Goal: Task Accomplishment & Management: Complete application form

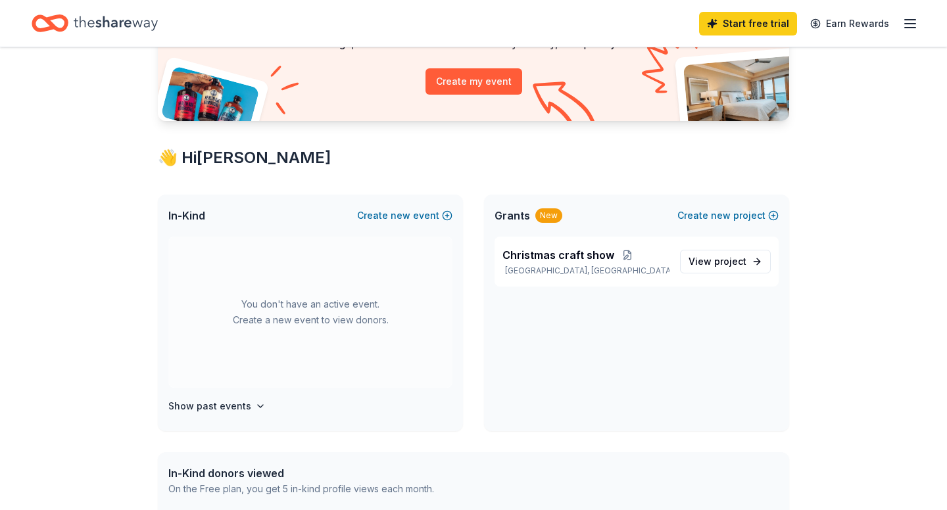
scroll to position [144, 0]
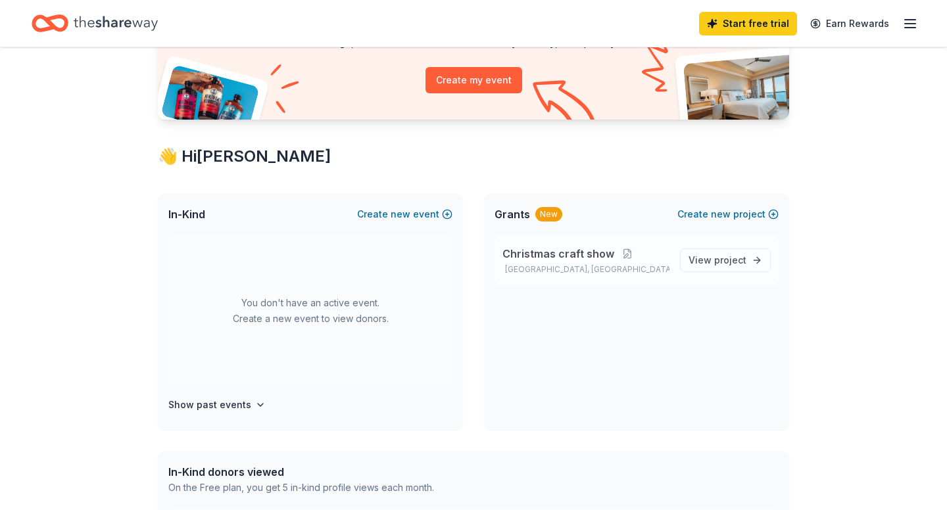
click at [546, 251] on span "Christmas craft show" at bounding box center [558, 254] width 112 height 16
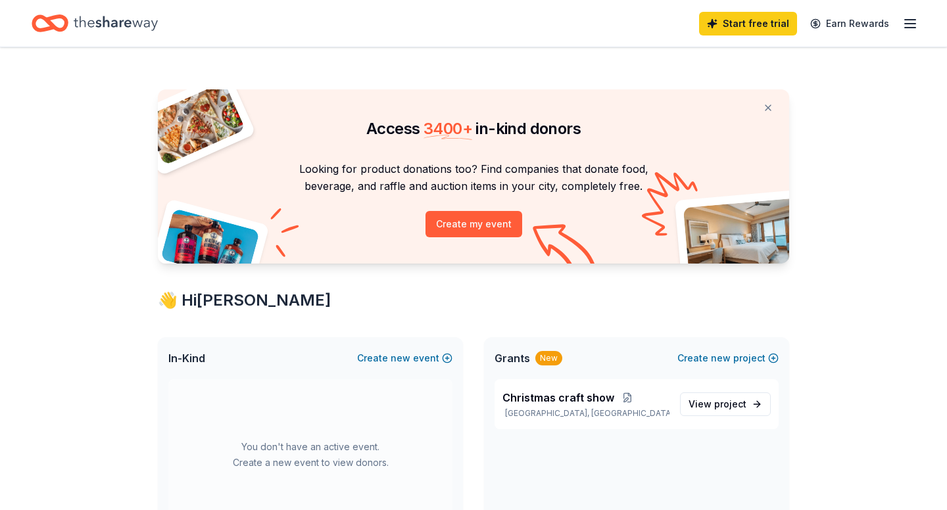
scroll to position [144, 0]
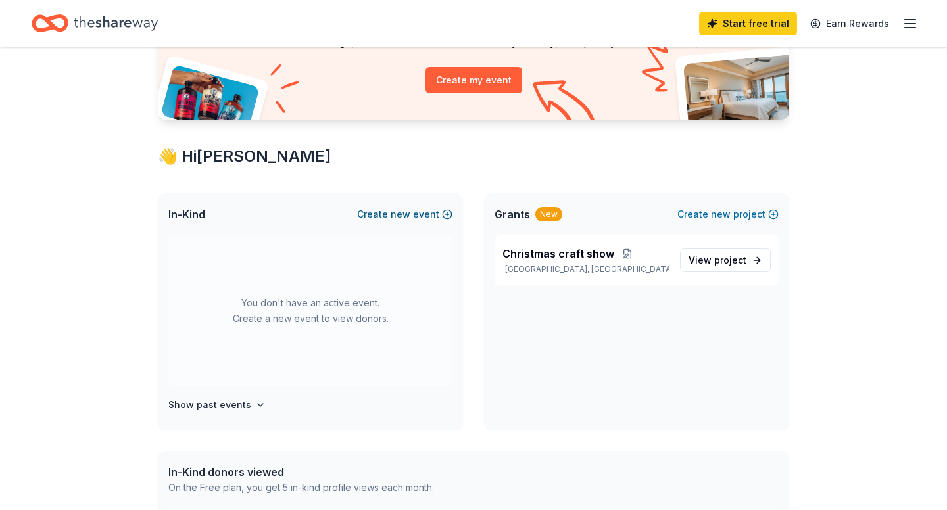
click at [372, 214] on button "Create new event" at bounding box center [404, 214] width 95 height 16
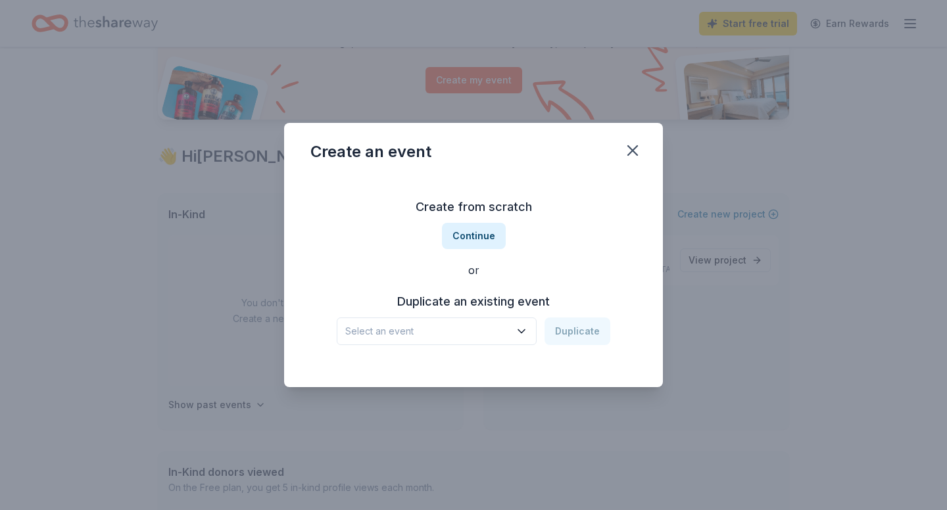
click at [523, 331] on icon "button" at bounding box center [521, 331] width 13 height 13
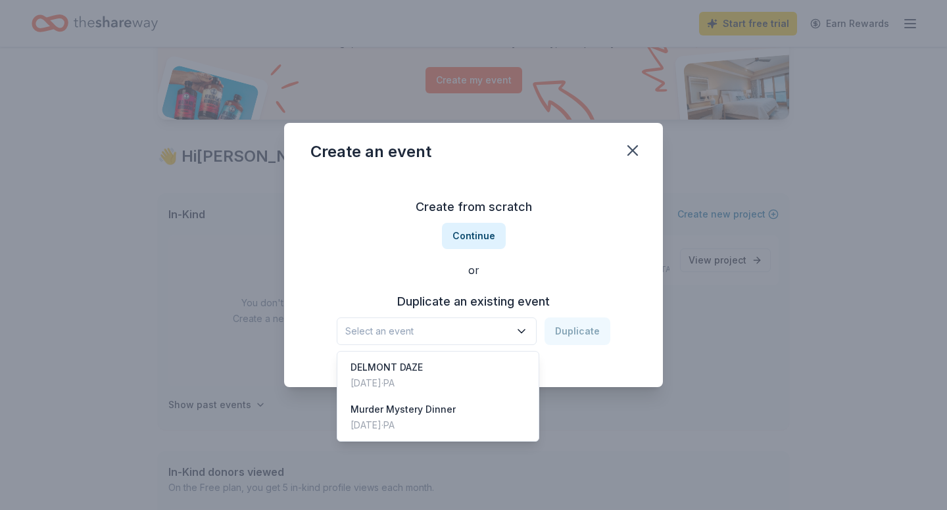
click at [523, 331] on icon "button" at bounding box center [521, 331] width 13 height 13
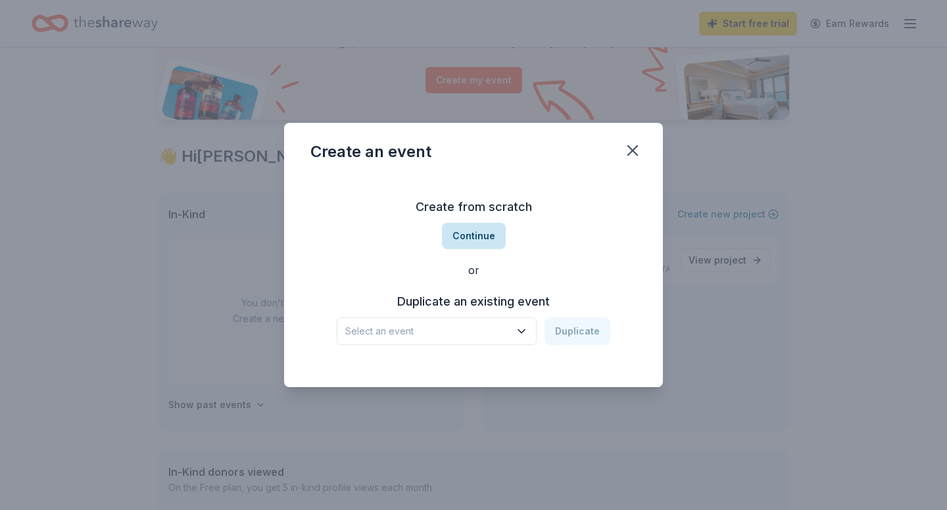
click at [479, 236] on button "Continue" at bounding box center [474, 236] width 64 height 26
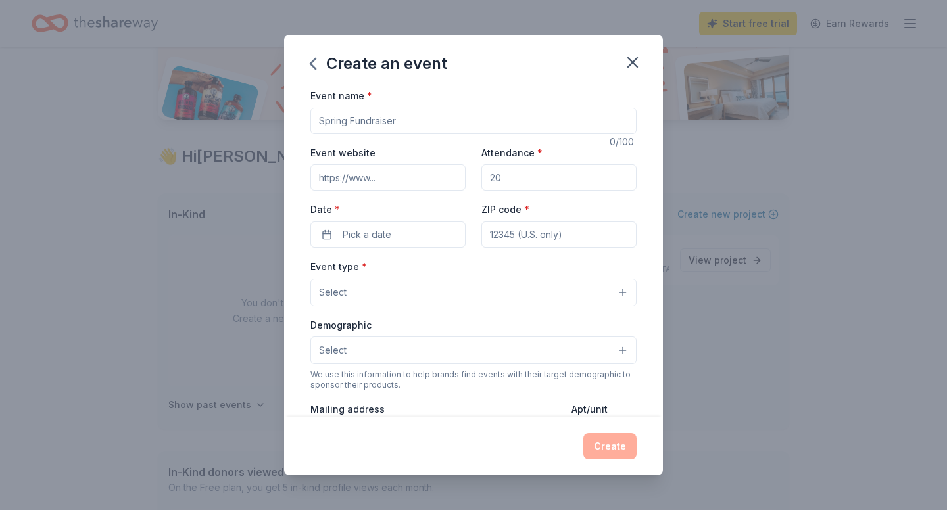
click at [421, 118] on input "Event name *" at bounding box center [473, 121] width 326 height 26
click at [318, 120] on input "Holiday Craft Fair" at bounding box center [473, 121] width 326 height 26
type input "Delmont Holiday Craft Fair"
click at [343, 177] on input "Event website" at bounding box center [387, 177] width 155 height 26
type input "www.delmont1.wixsite.com/delmontvisionarycomm"
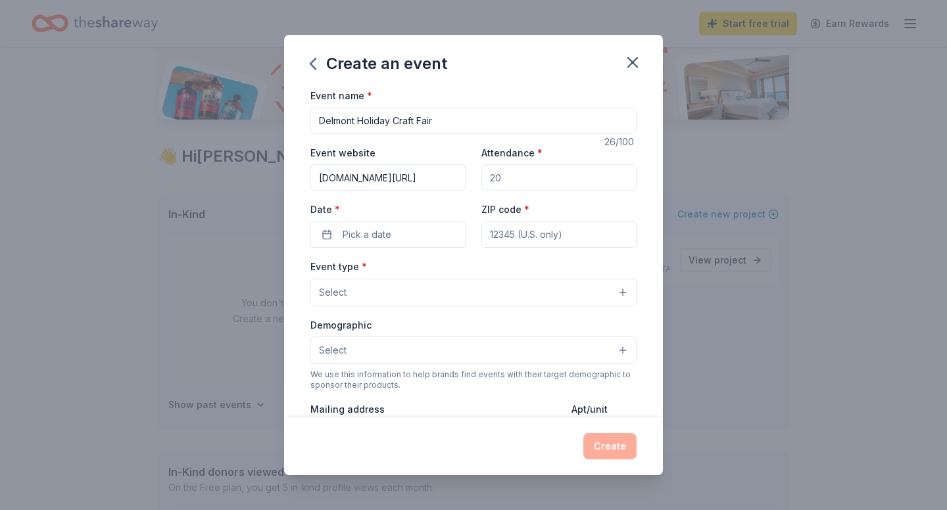
click at [507, 179] on input "Attendance *" at bounding box center [558, 177] width 155 height 26
type input "200"
click at [409, 227] on button "Pick a date" at bounding box center [387, 235] width 155 height 26
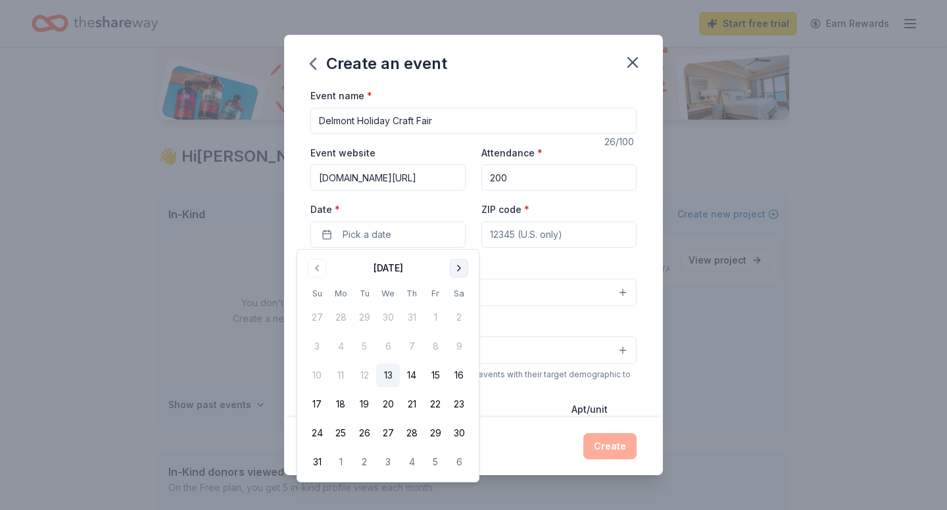
click at [457, 264] on button "Go to next month" at bounding box center [459, 268] width 18 height 18
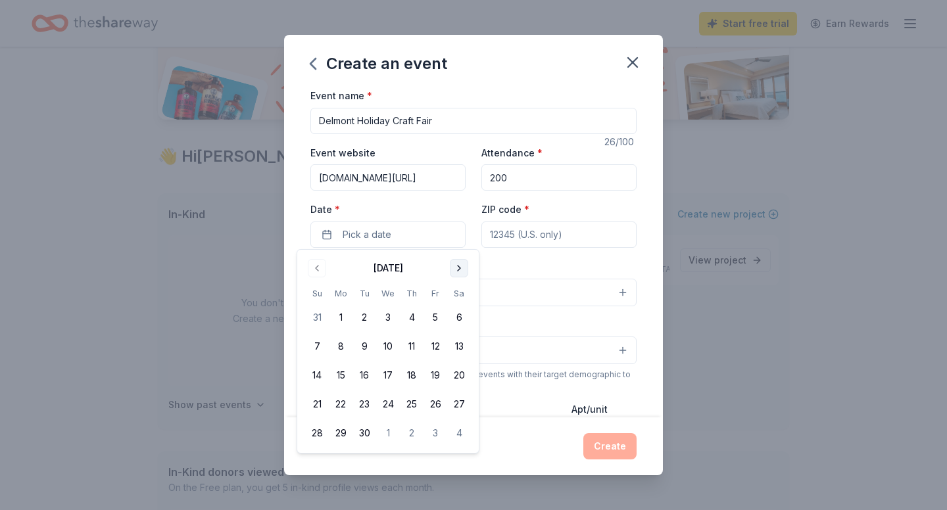
click at [457, 264] on button "Go to next month" at bounding box center [459, 268] width 18 height 18
click at [454, 402] on button "22" at bounding box center [459, 404] width 24 height 24
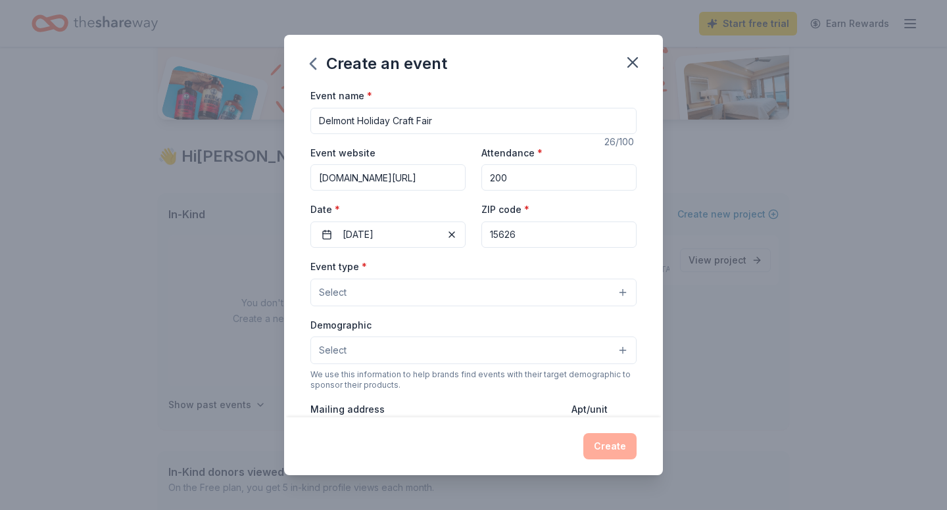
type input "15626"
click at [481, 288] on button "Select" at bounding box center [473, 293] width 326 height 28
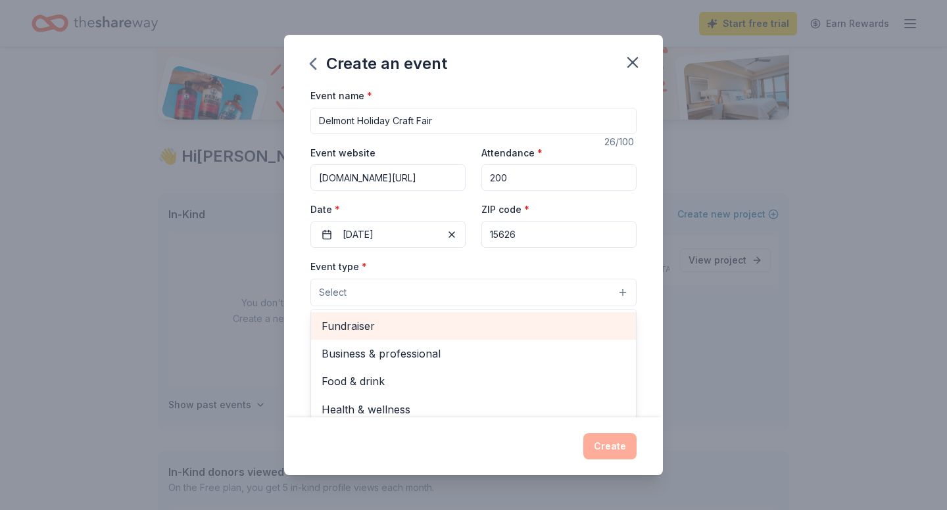
click at [471, 321] on span "Fundraiser" at bounding box center [473, 325] width 304 height 17
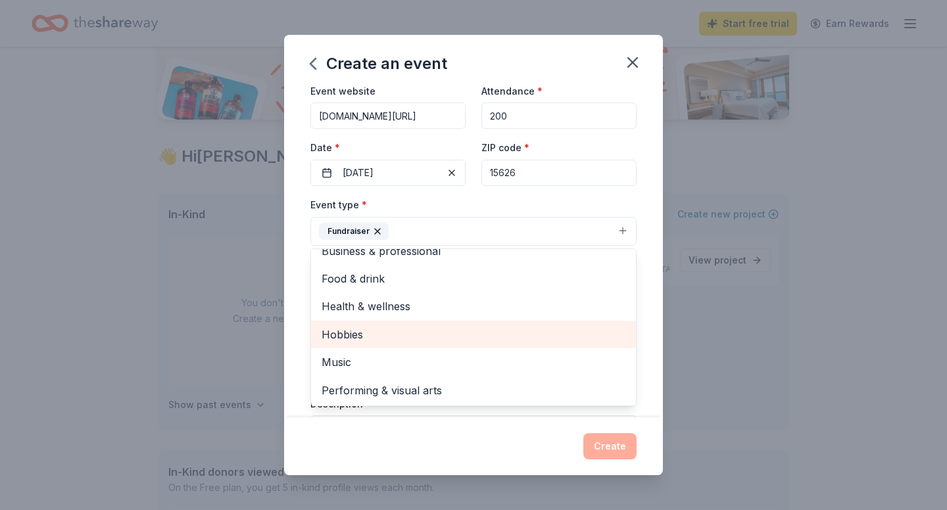
scroll to position [80, 0]
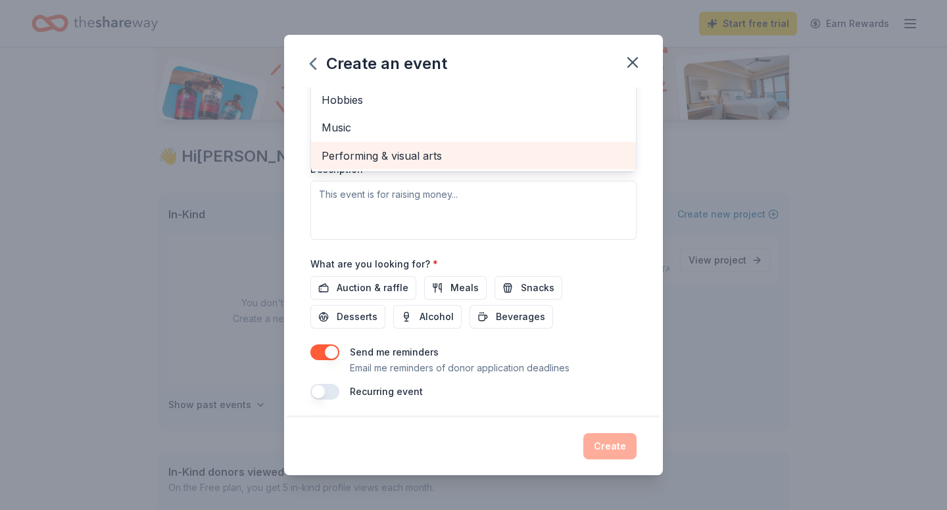
click at [566, 337] on div "Event name * Delmont Holiday Craft Fair 26 /100 Event website www.delmont1.wixs…" at bounding box center [473, 95] width 326 height 609
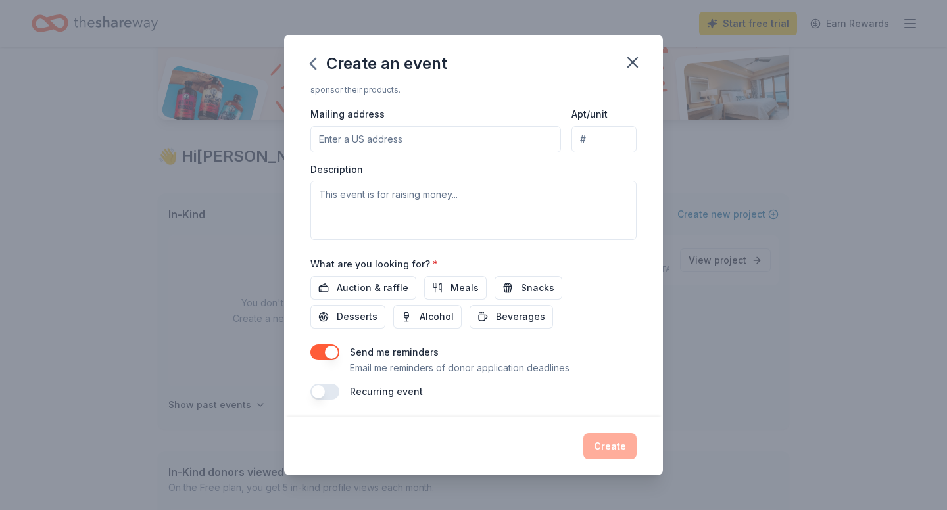
scroll to position [39, 0]
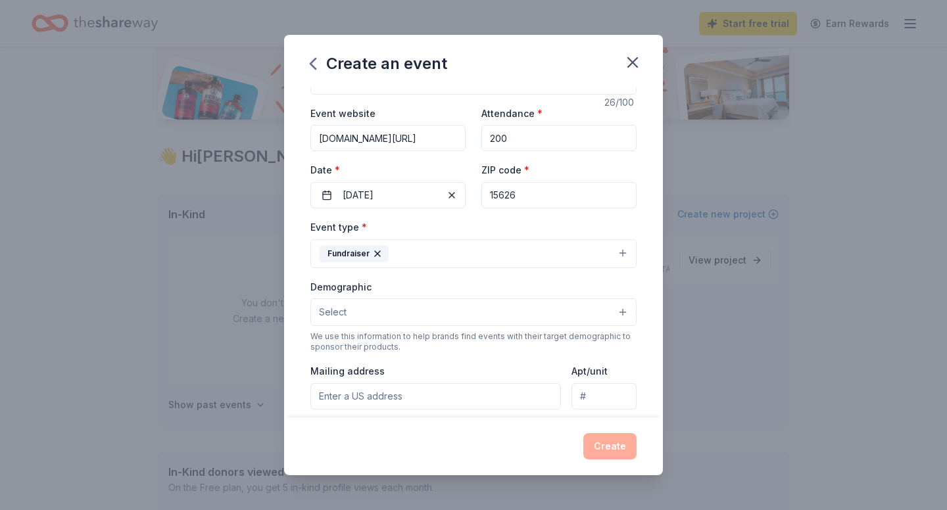
click at [621, 309] on button "Select" at bounding box center [473, 312] width 326 height 28
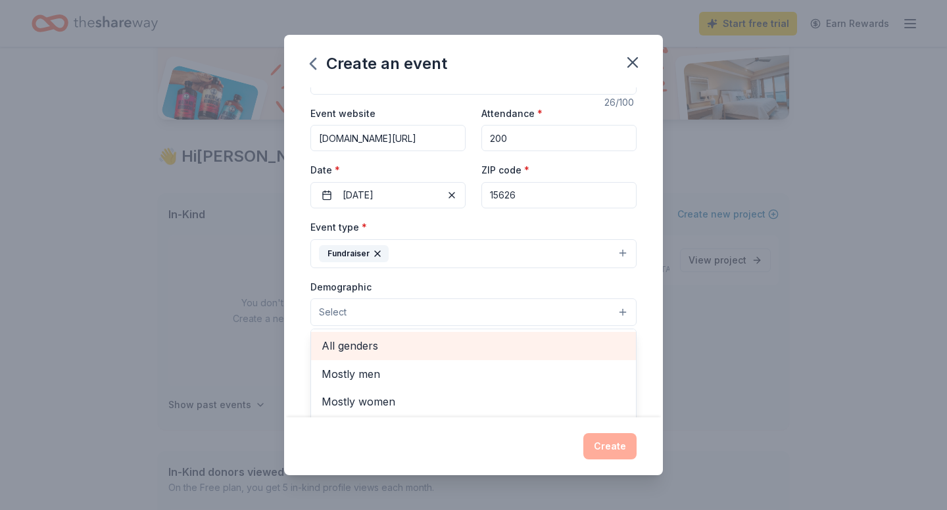
click at [511, 341] on span "All genders" at bounding box center [473, 345] width 304 height 17
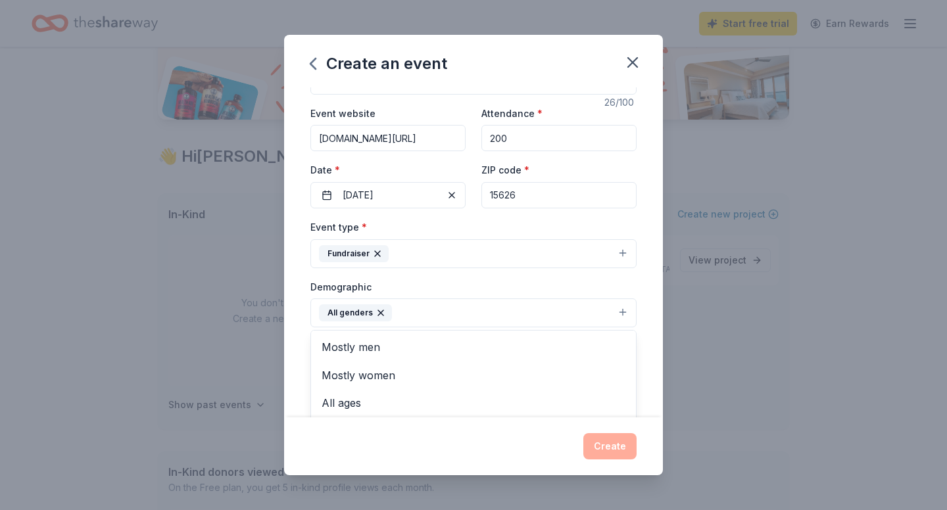
click at [650, 329] on div "Event name * Delmont Holiday Craft Fair 26 /100 Event website www.delmont1.wixs…" at bounding box center [473, 252] width 379 height 330
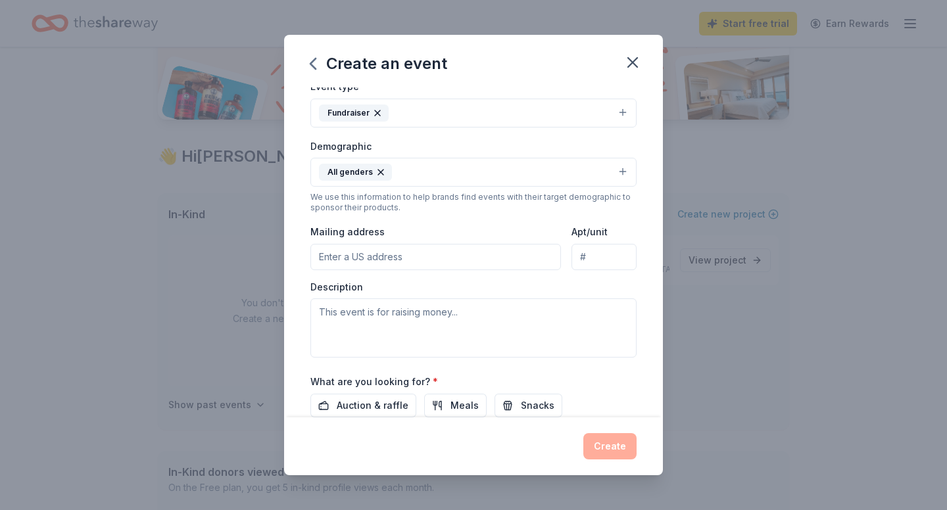
scroll to position [172, 0]
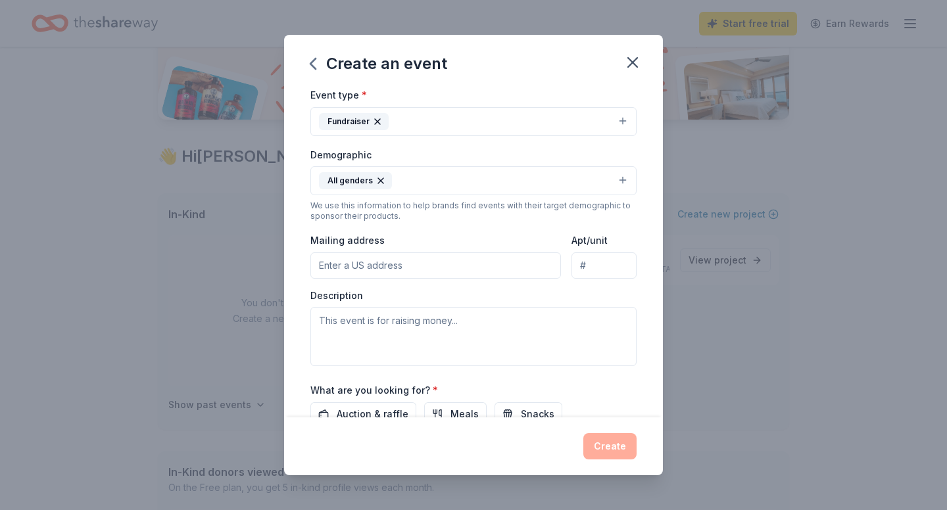
click at [271, 344] on div "Create an event Event name * Delmont Holiday Craft Fair 26 /100 Event website w…" at bounding box center [473, 255] width 947 height 510
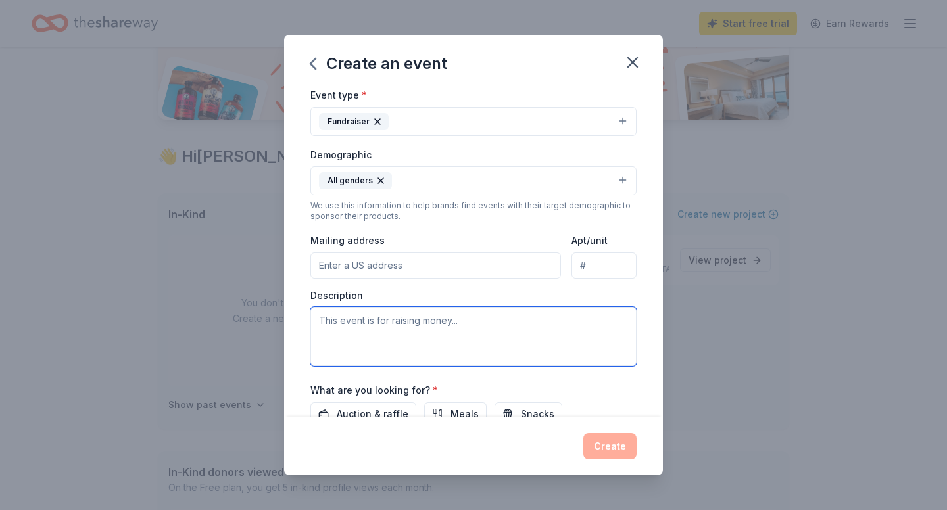
click at [318, 319] on textarea at bounding box center [473, 336] width 326 height 59
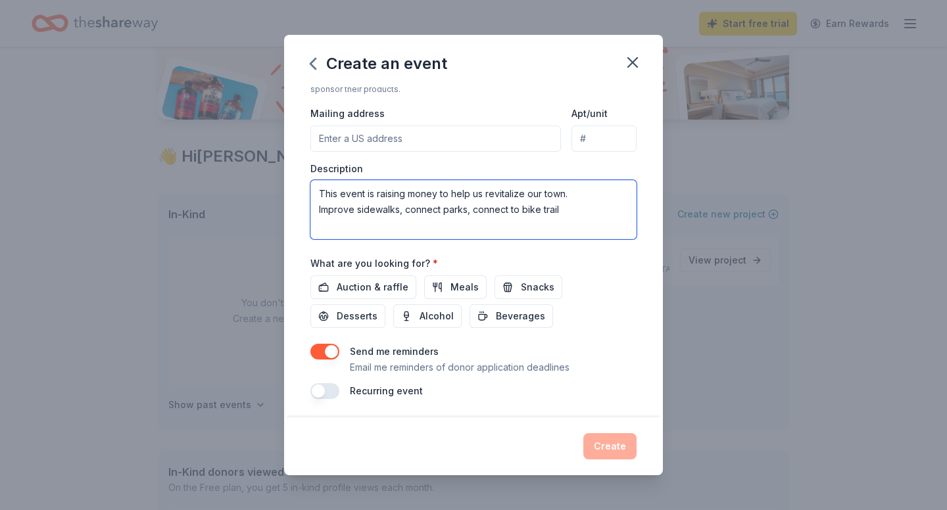
scroll to position [298, 0]
type textarea "This event is raising money to help us revitalize our town. Improve sidewalks, …"
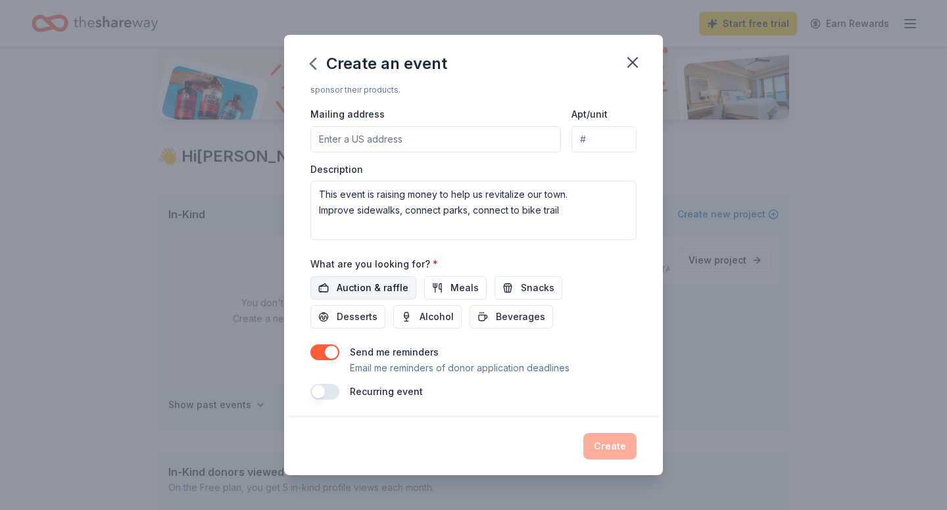
click at [383, 290] on span "Auction & raffle" at bounding box center [373, 288] width 72 height 16
click at [450, 291] on span "Meals" at bounding box center [464, 288] width 28 height 16
click at [525, 287] on span "Snacks" at bounding box center [538, 288] width 34 height 16
click at [607, 442] on button "Create" at bounding box center [609, 446] width 53 height 26
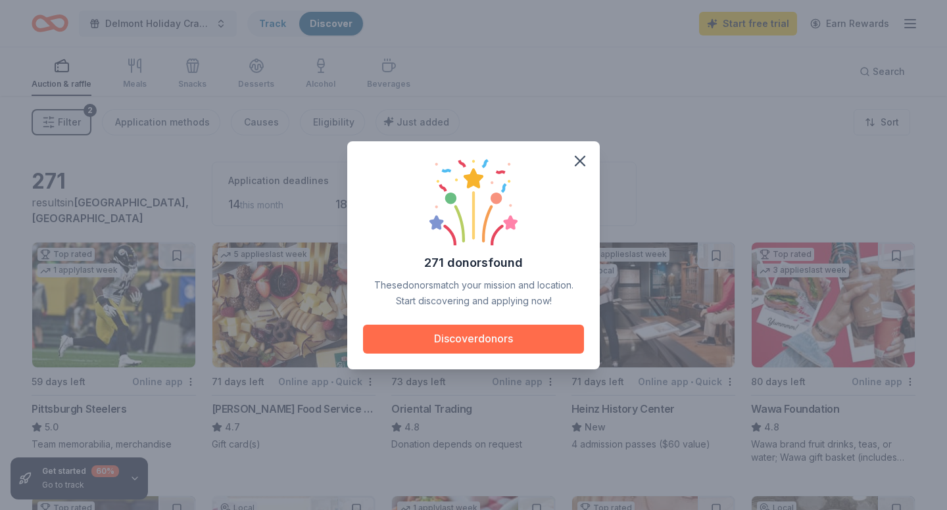
click at [551, 344] on button "Discover donors" at bounding box center [473, 339] width 221 height 29
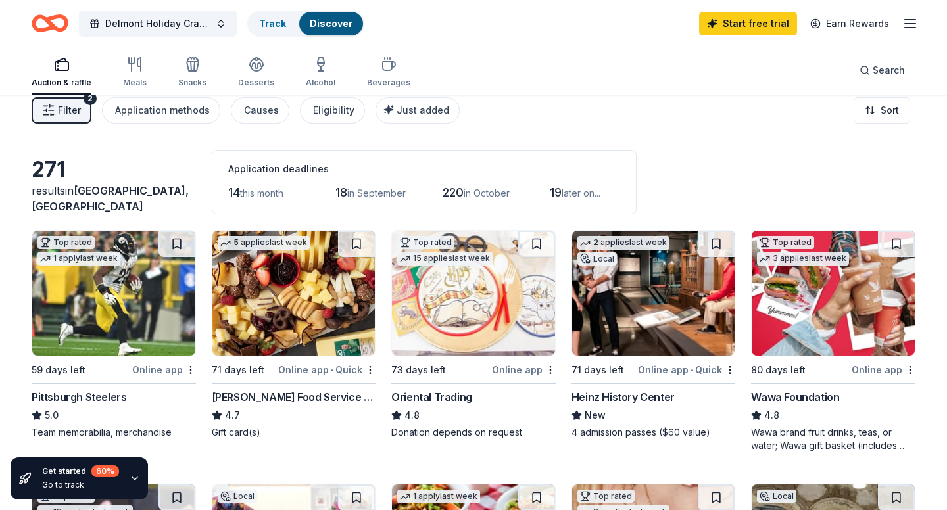
scroll to position [86, 0]
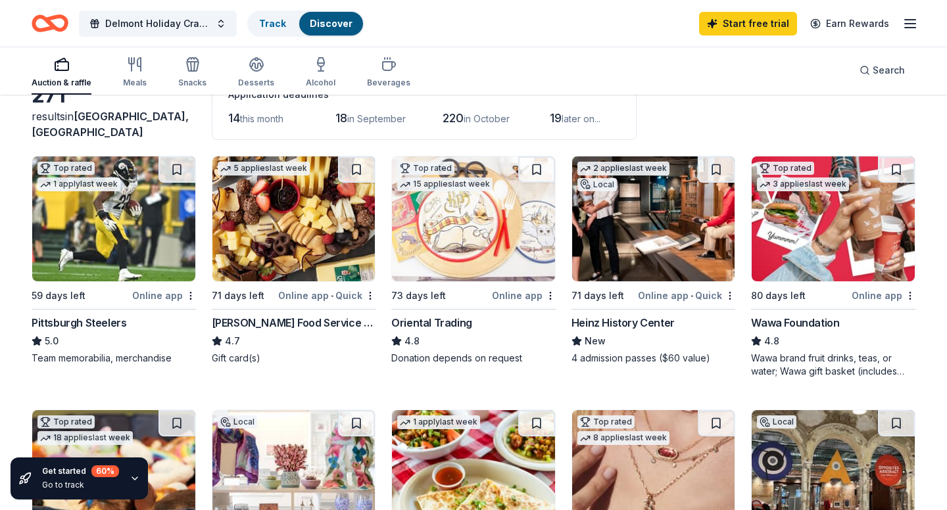
click at [136, 275] on img at bounding box center [113, 218] width 163 height 125
click at [256, 231] on img at bounding box center [293, 218] width 163 height 125
click at [473, 234] on img at bounding box center [473, 218] width 163 height 125
click at [652, 262] on img at bounding box center [653, 218] width 163 height 125
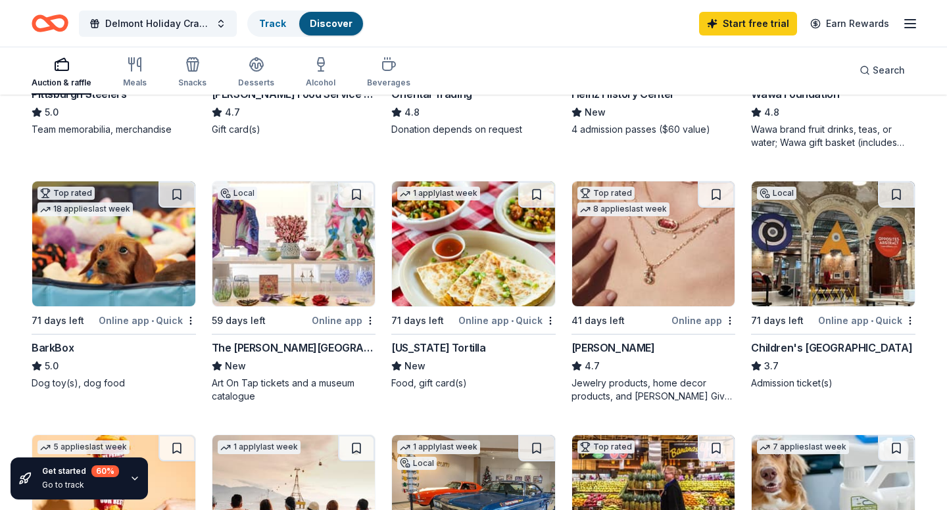
scroll to position [317, 0]
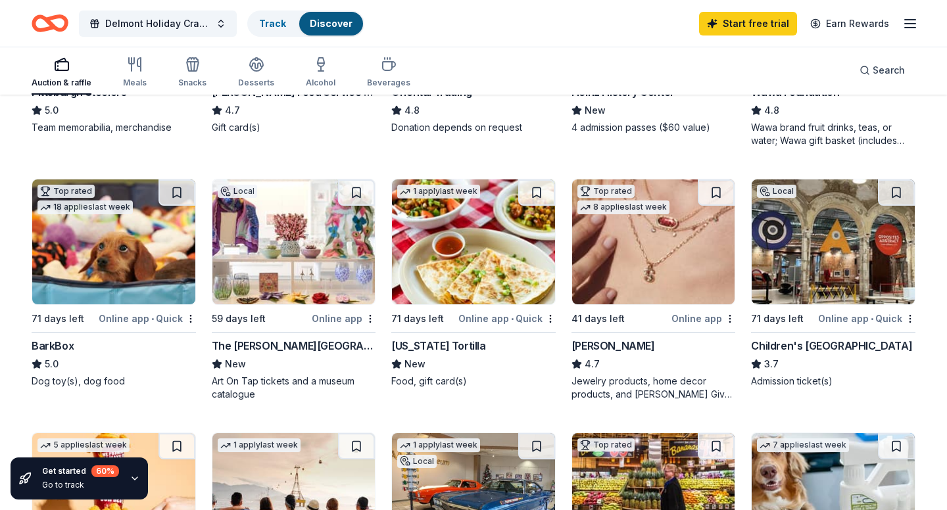
click at [301, 269] on img at bounding box center [293, 241] width 163 height 125
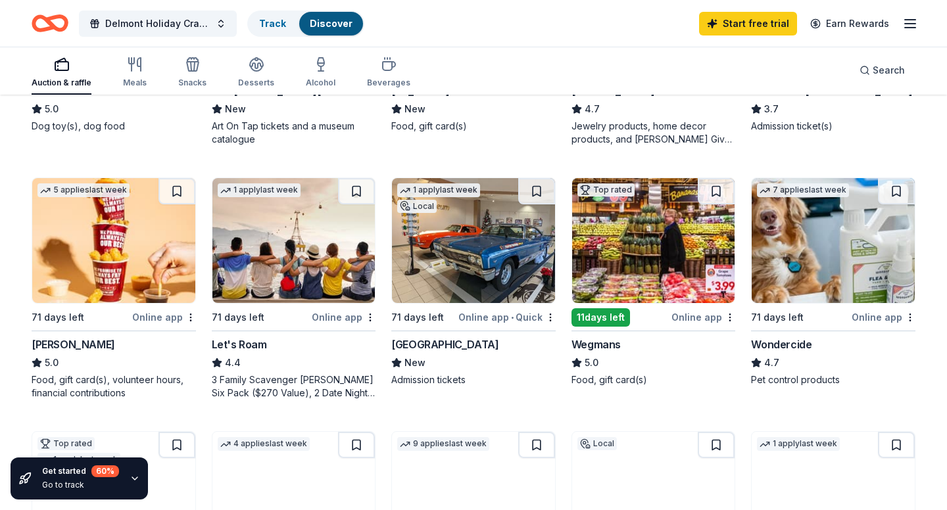
scroll to position [569, 0]
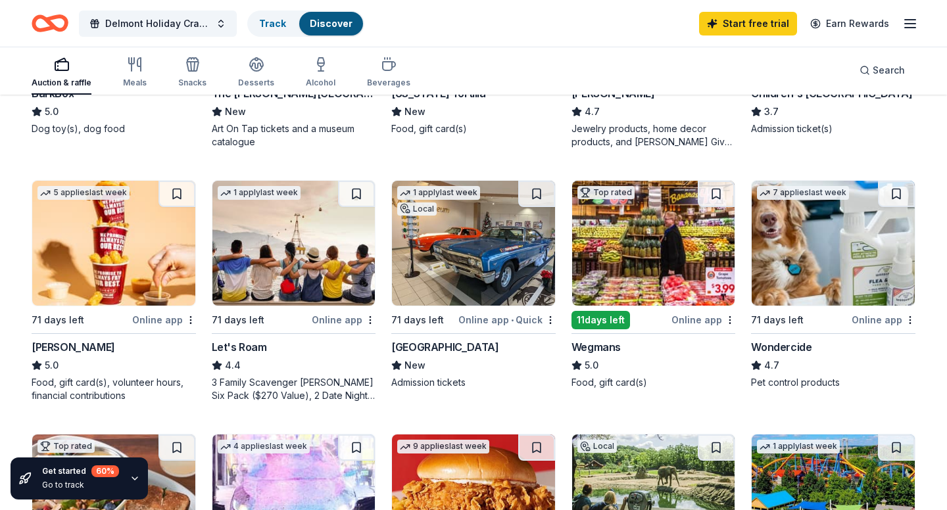
click at [139, 261] on img at bounding box center [113, 243] width 163 height 125
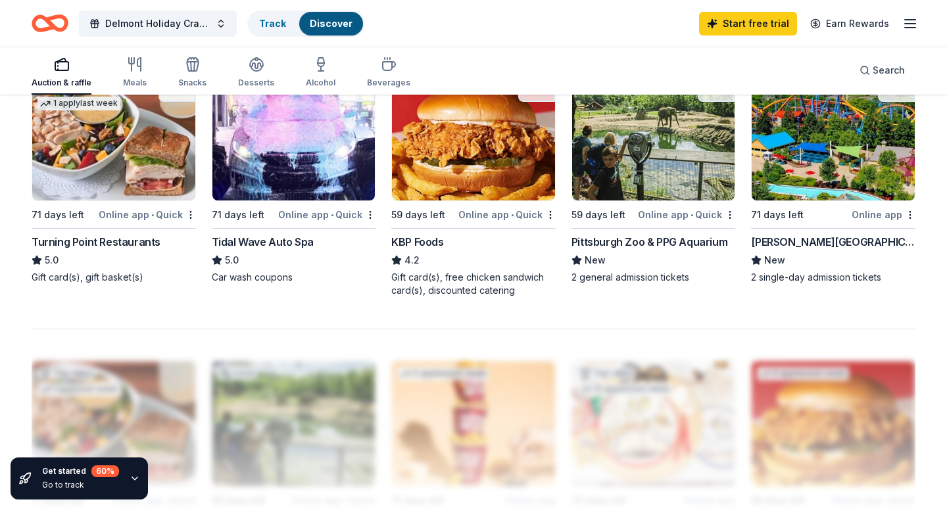
scroll to position [926, 0]
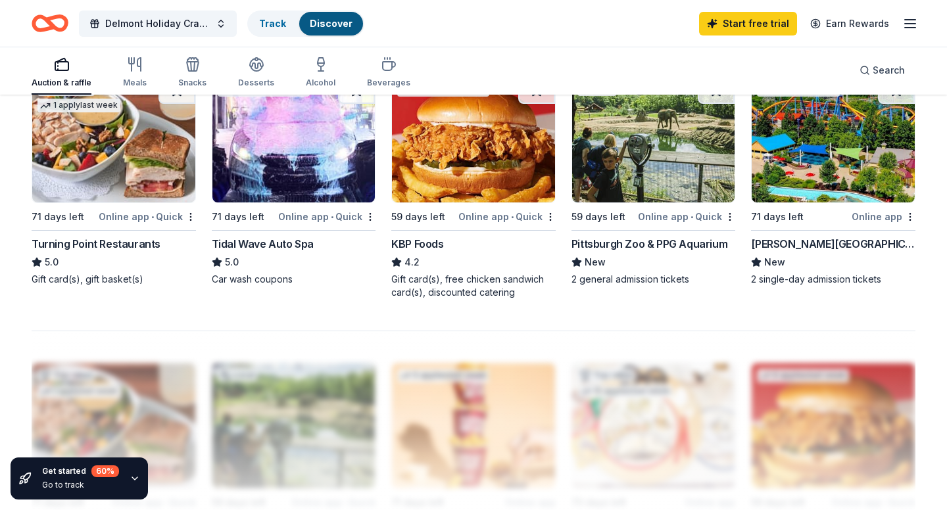
click at [632, 163] on img at bounding box center [653, 140] width 163 height 125
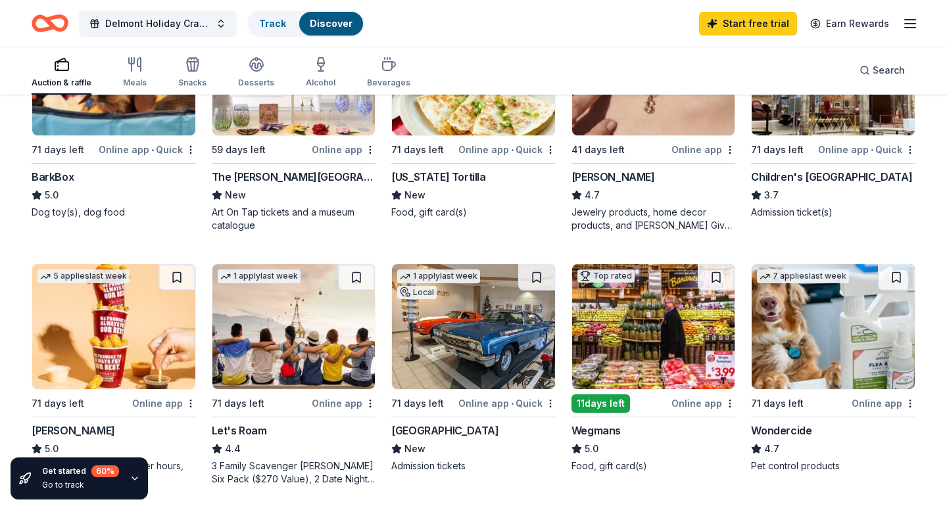
scroll to position [366, 0]
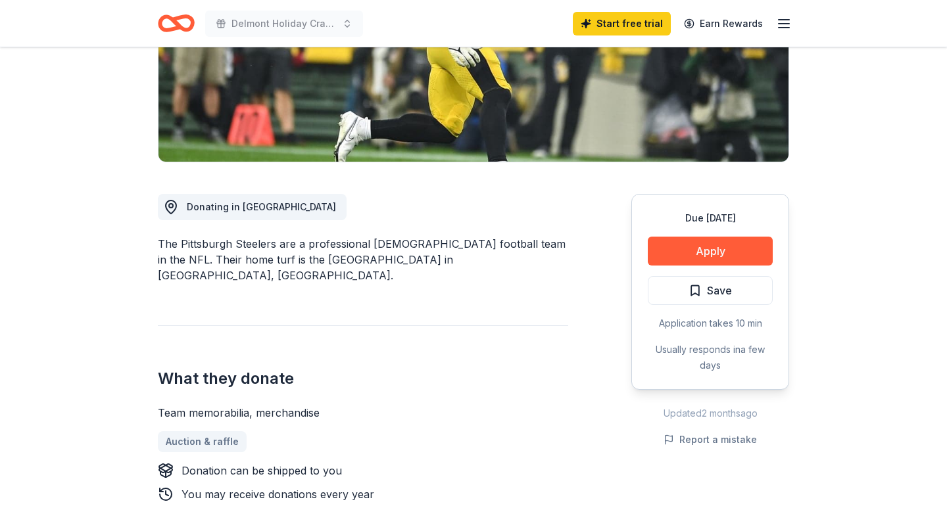
scroll to position [241, 0]
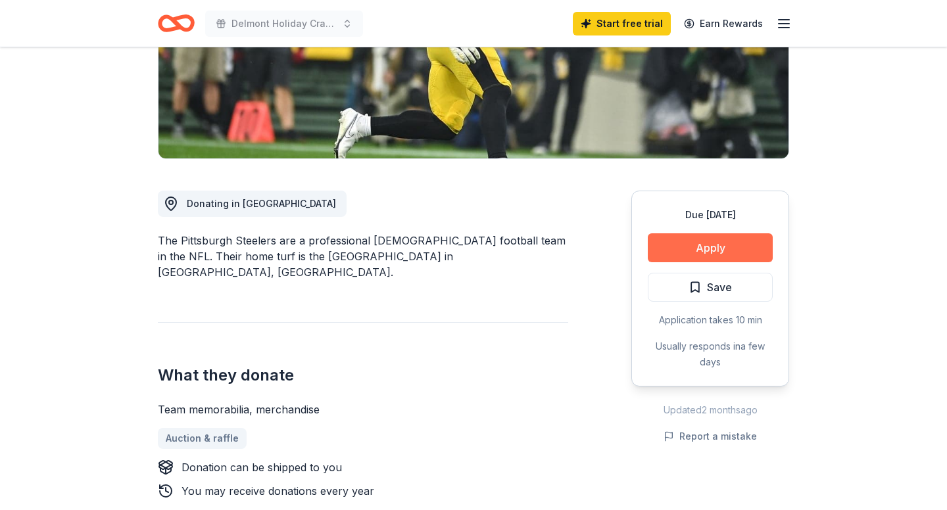
click at [697, 245] on button "Apply" at bounding box center [709, 247] width 125 height 29
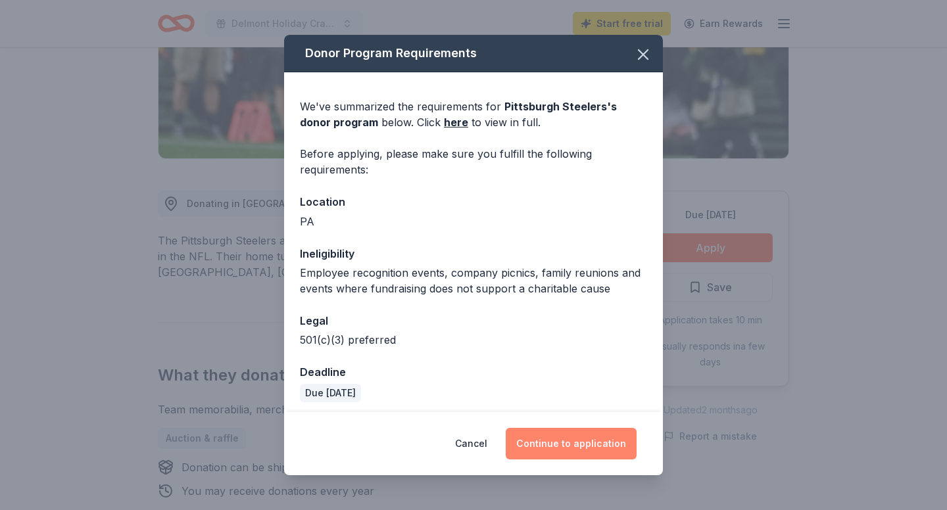
click at [559, 445] on button "Continue to application" at bounding box center [570, 444] width 131 height 32
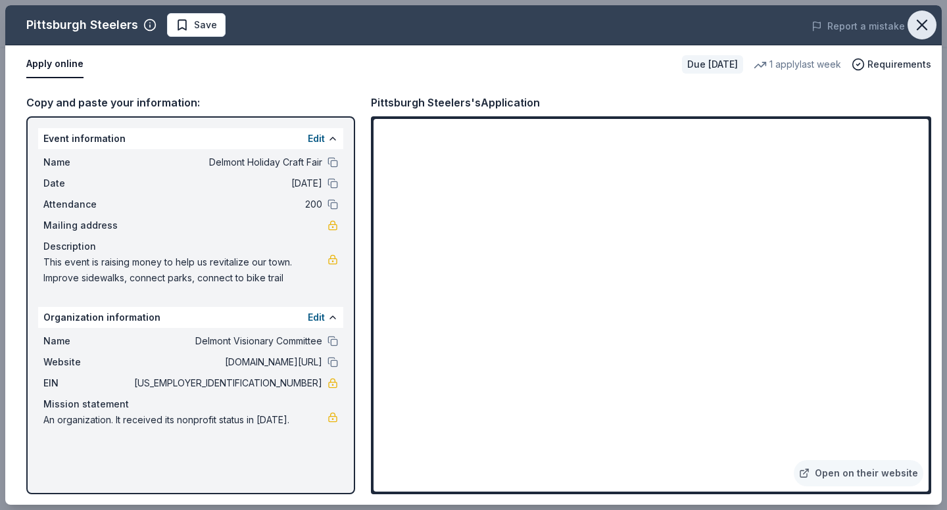
click at [925, 24] on icon "button" at bounding box center [921, 25] width 18 height 18
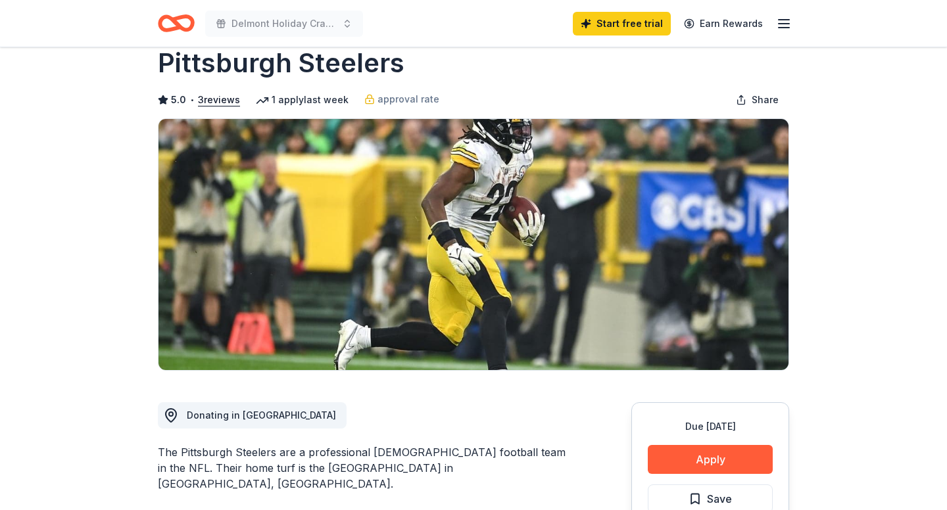
scroll to position [0, 0]
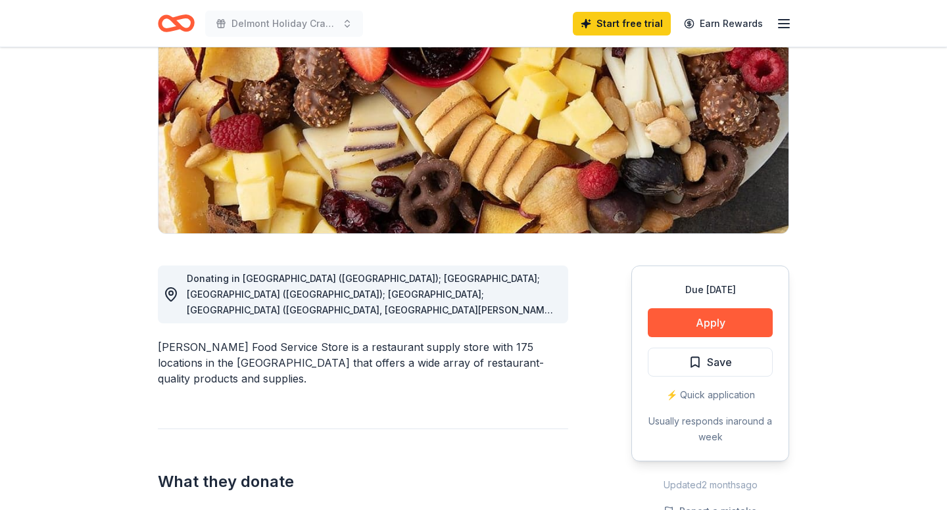
scroll to position [166, 0]
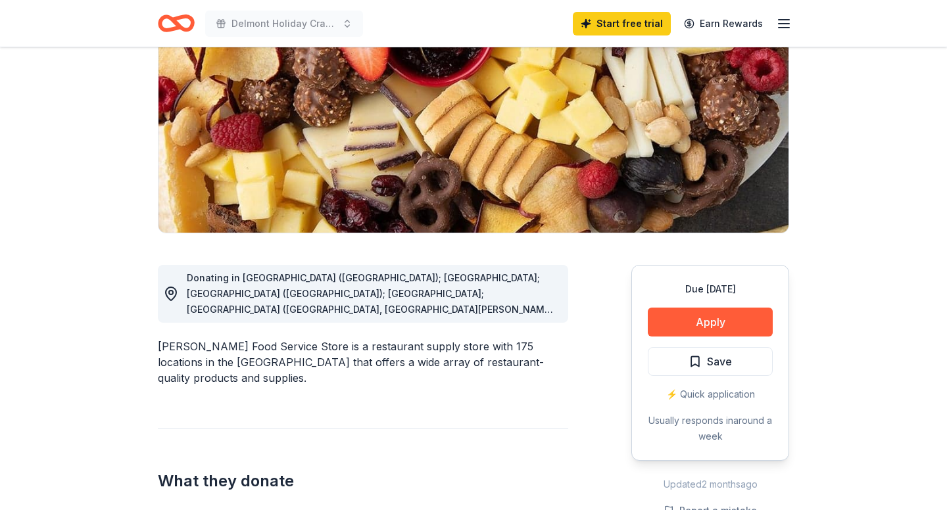
click at [503, 301] on div "Donating in AL (Huntsville); FL; GA (Lithia Springs); IL; IN (Elkhart, Fort Way…" at bounding box center [372, 293] width 371 height 47
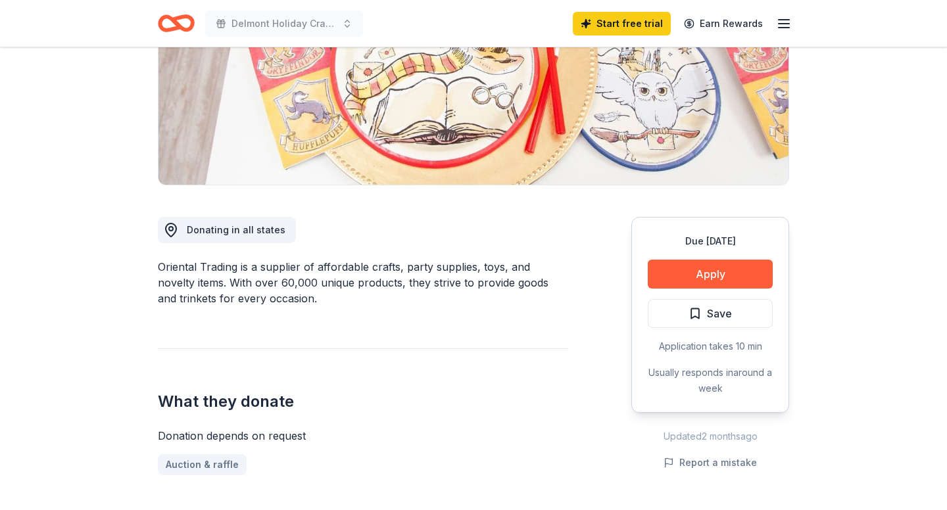
scroll to position [217, 0]
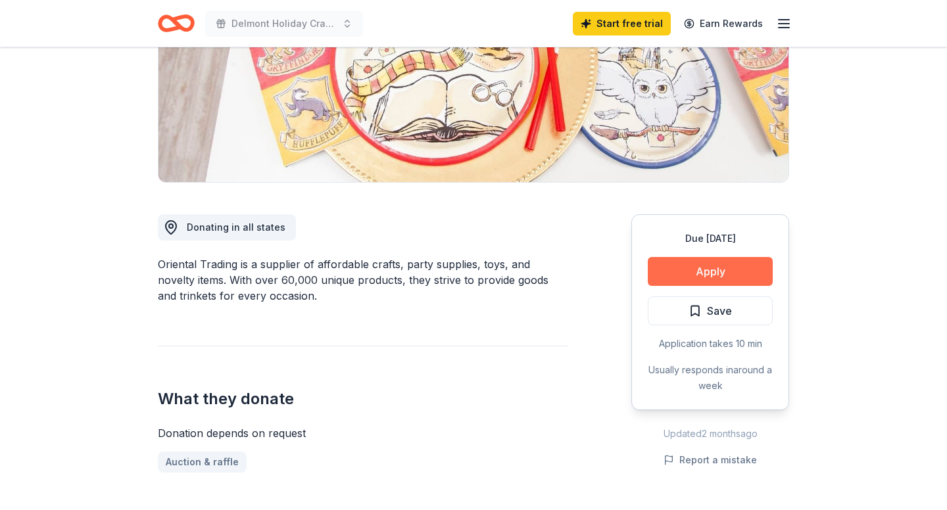
click at [698, 270] on button "Apply" at bounding box center [709, 271] width 125 height 29
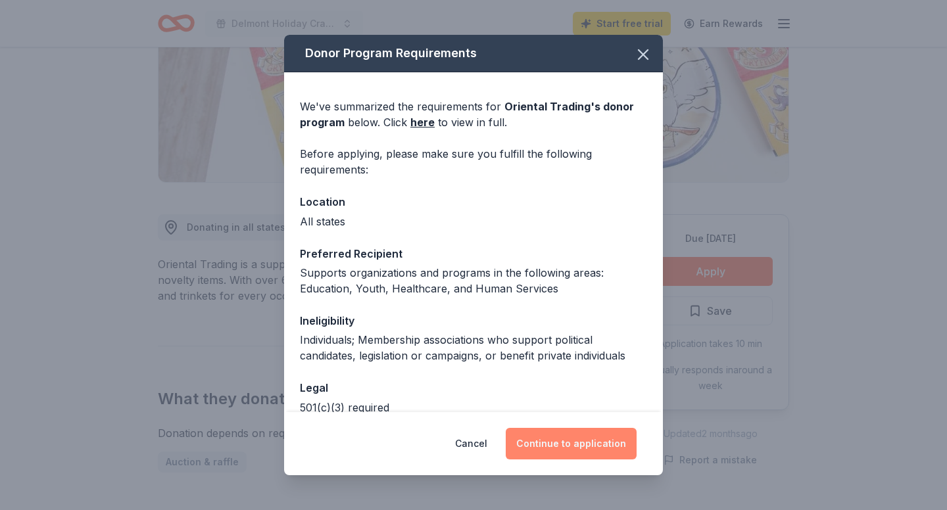
click at [575, 445] on button "Continue to application" at bounding box center [570, 444] width 131 height 32
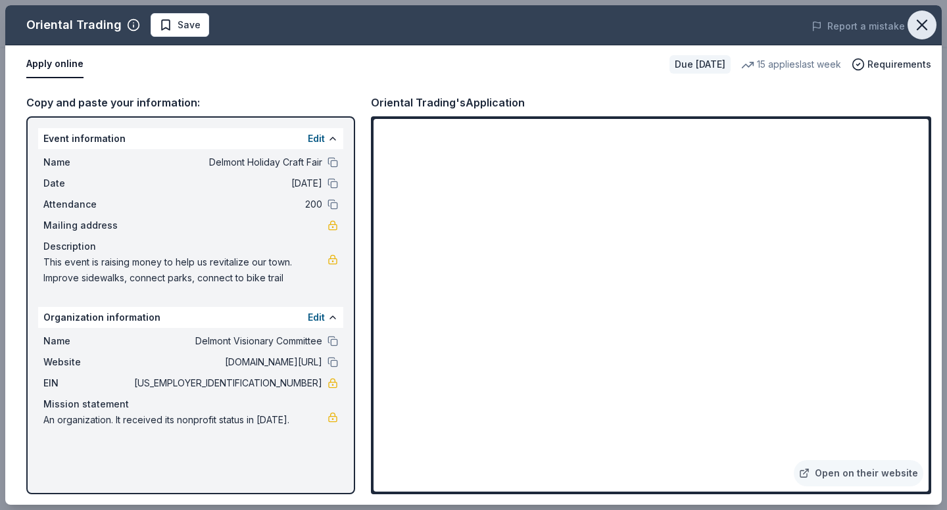
click at [920, 26] on icon "button" at bounding box center [921, 25] width 18 height 18
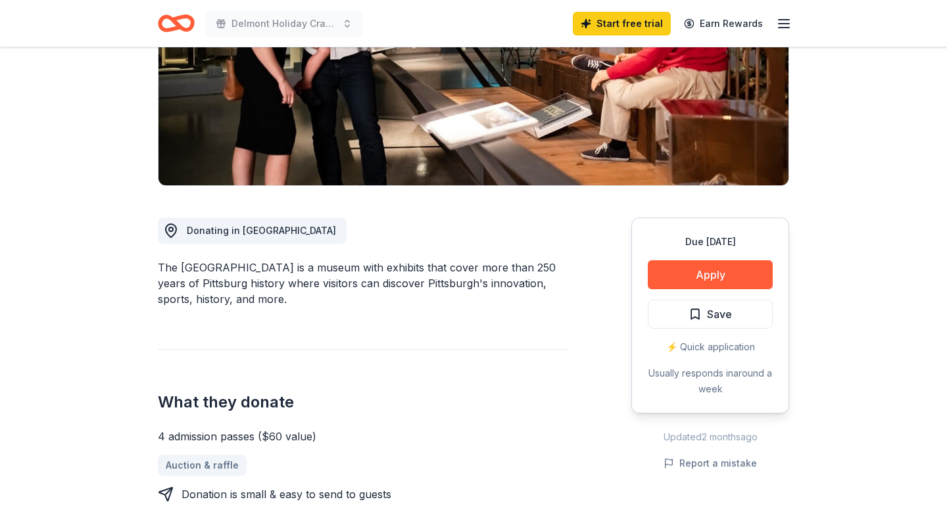
scroll to position [221, 0]
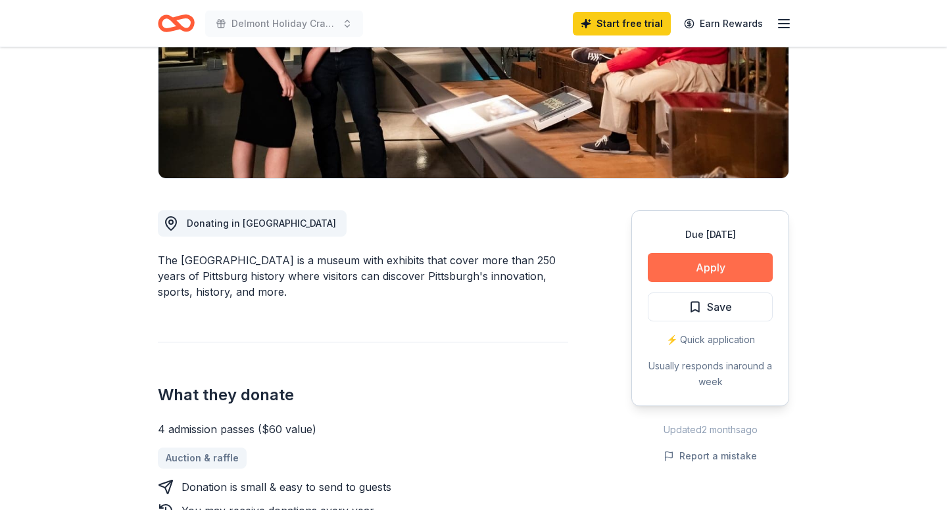
click at [711, 273] on button "Apply" at bounding box center [709, 267] width 125 height 29
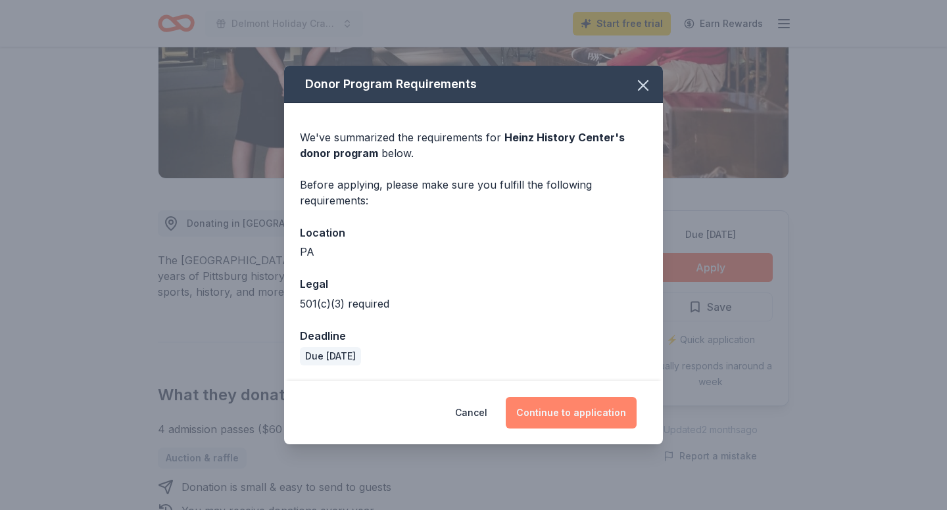
click at [592, 414] on button "Continue to application" at bounding box center [570, 413] width 131 height 32
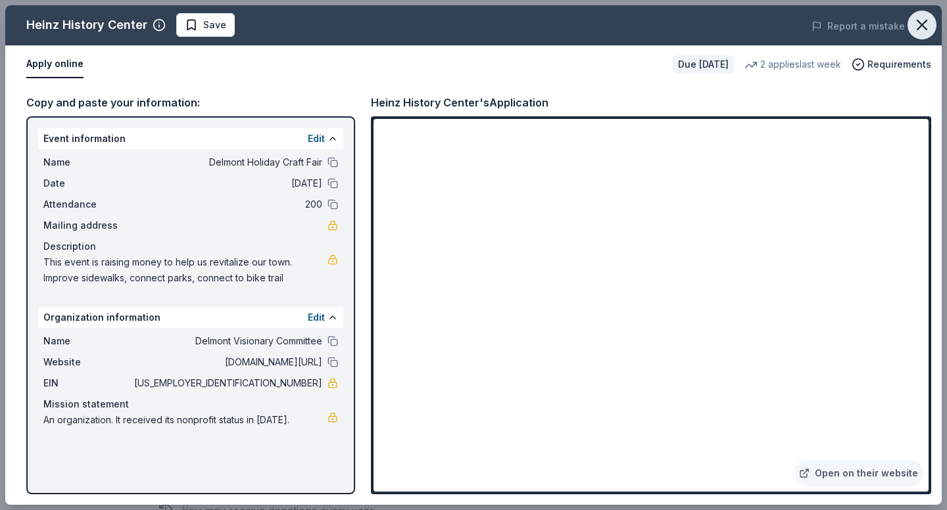
click at [927, 25] on icon "button" at bounding box center [921, 25] width 18 height 18
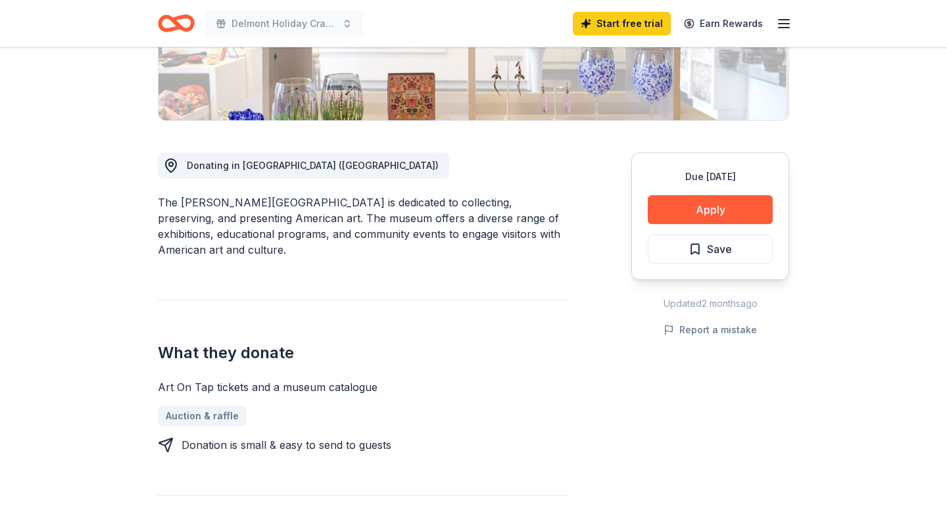
scroll to position [280, 0]
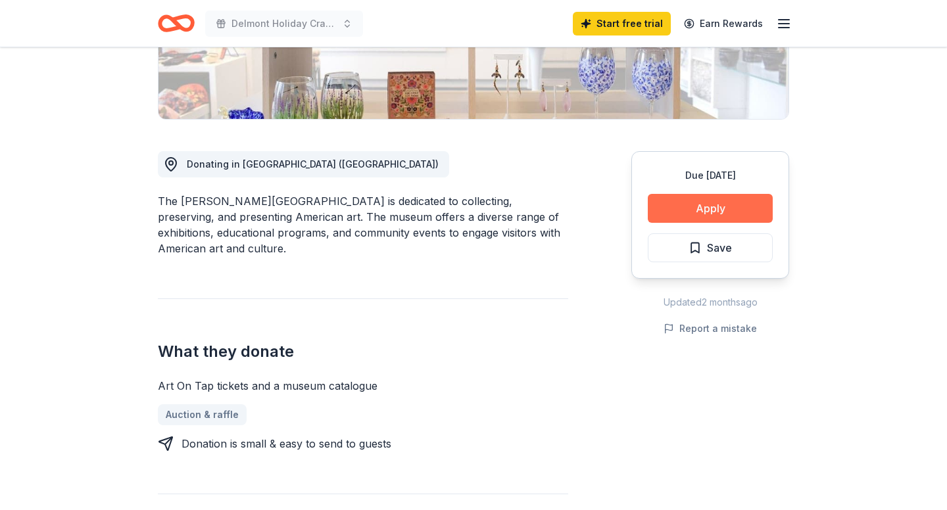
click at [705, 209] on button "Apply" at bounding box center [709, 208] width 125 height 29
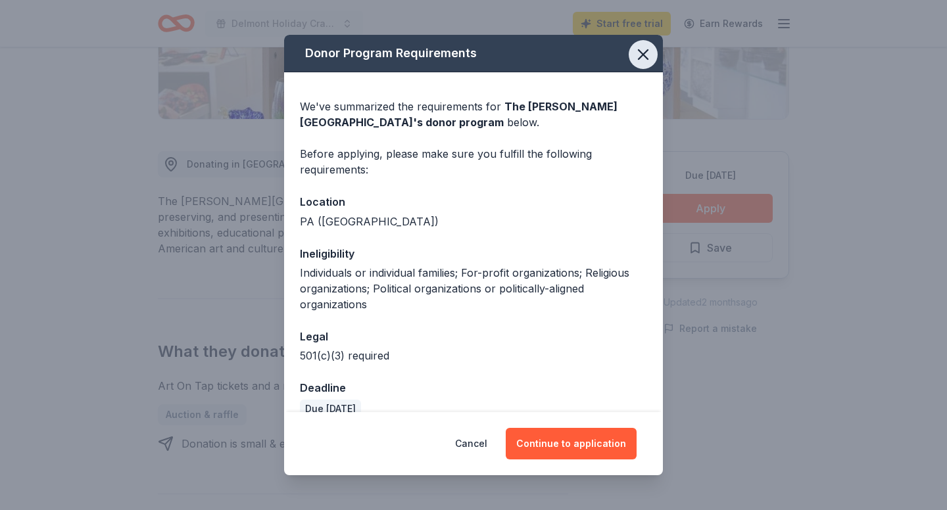
click at [644, 57] on icon "button" at bounding box center [643, 54] width 18 height 18
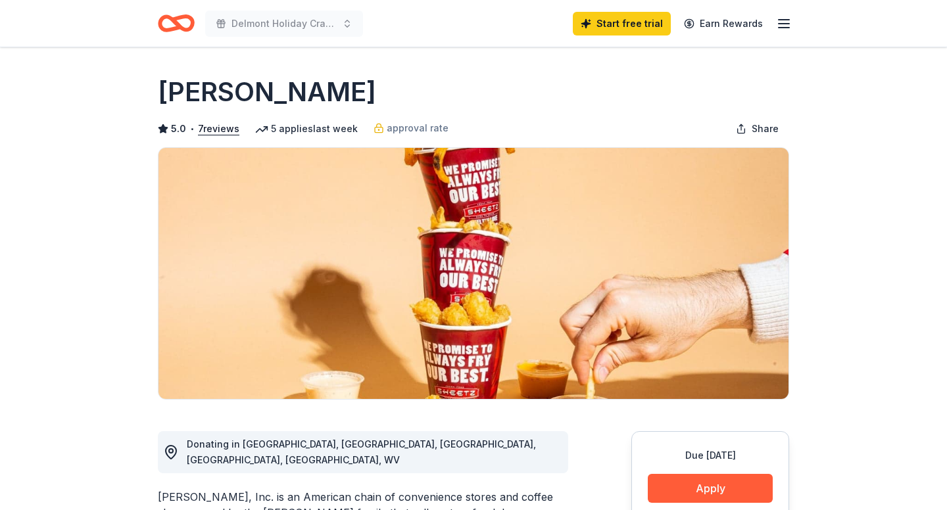
scroll to position [30, 0]
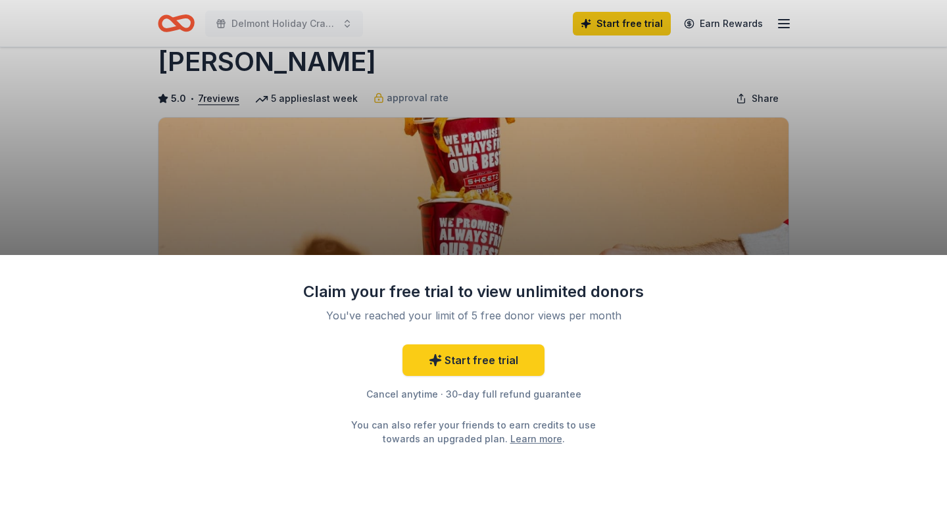
click at [523, 225] on div "Claim your free trial to view unlimited donors You've reached your limit of 5 f…" at bounding box center [473, 255] width 947 height 510
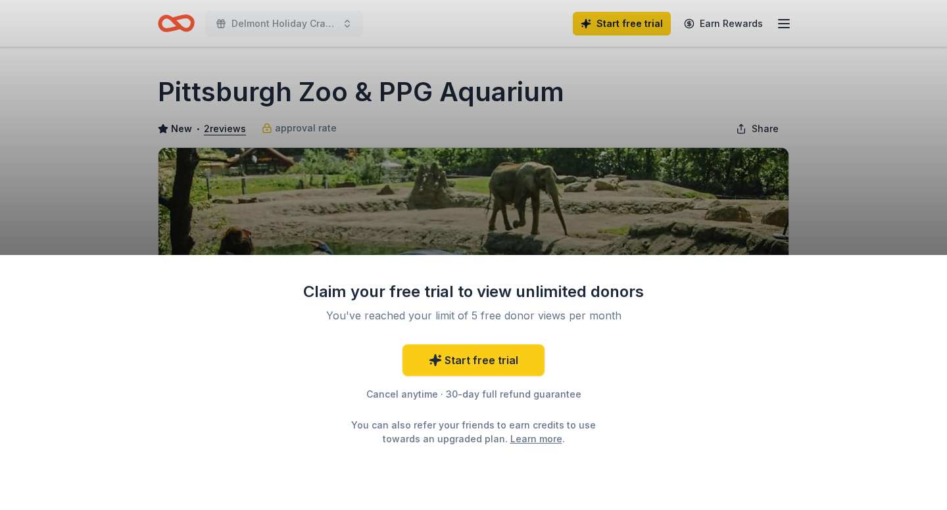
click at [714, 488] on div "Claim your free trial to view unlimited donors You've reached your limit of 5 f…" at bounding box center [473, 382] width 947 height 255
